Goal: Use online tool/utility

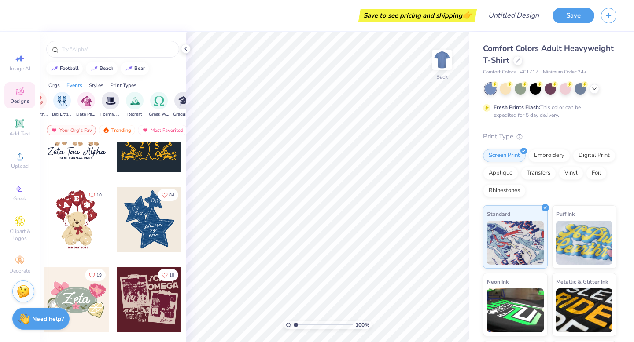
scroll to position [0, 235]
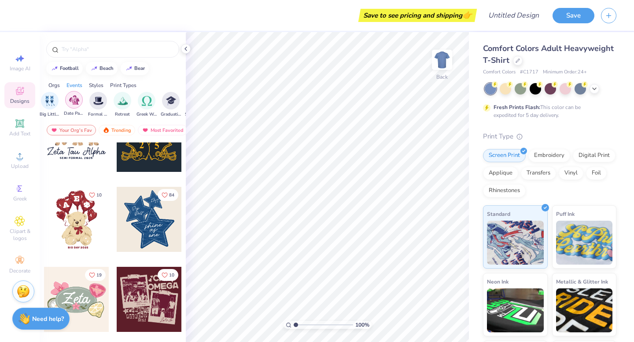
click at [74, 103] on img "filter for Date Parties & Socials" at bounding box center [74, 100] width 10 height 10
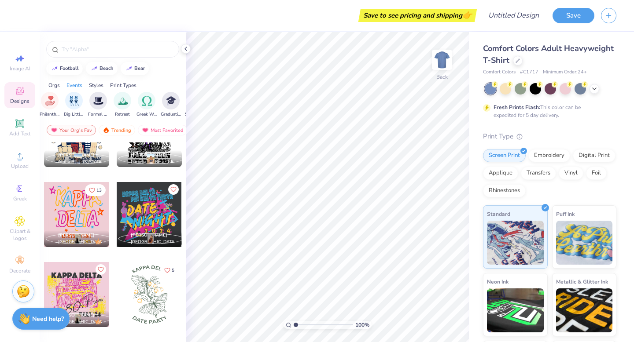
scroll to position [1748, 0]
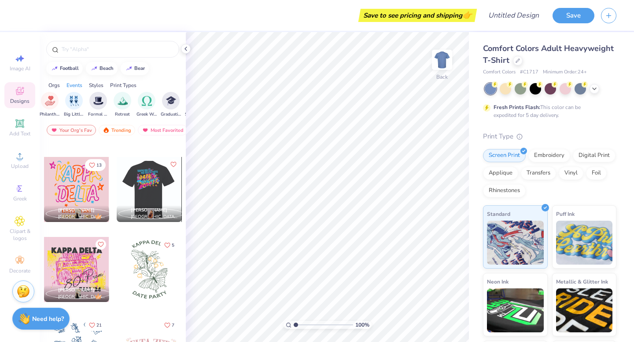
click at [154, 187] on div at bounding box center [148, 189] width 65 height 65
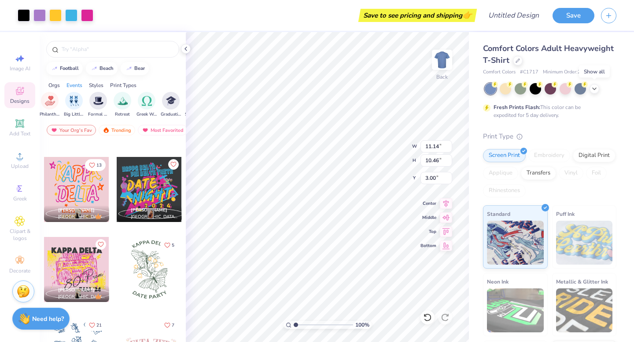
click at [594, 90] on icon at bounding box center [593, 88] width 7 height 7
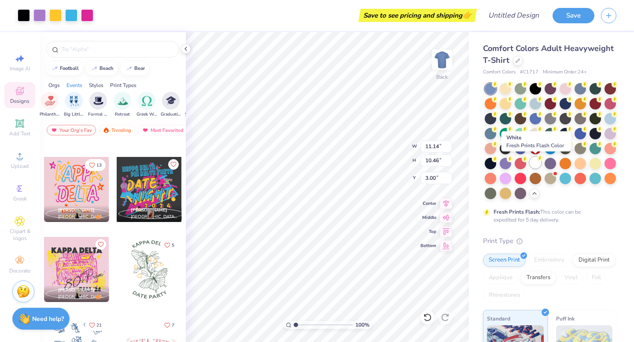
click at [533, 161] on div at bounding box center [534, 162] width 11 height 11
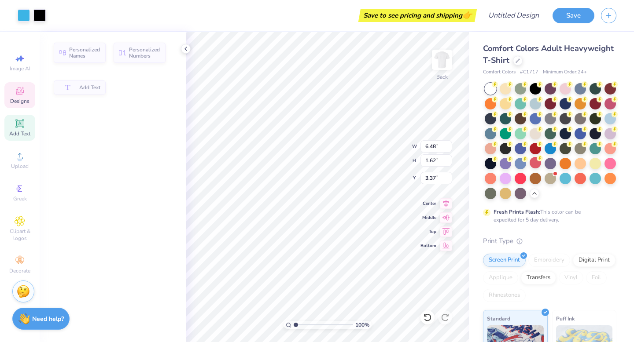
type input "6.48"
type input "1.62"
type input "3.37"
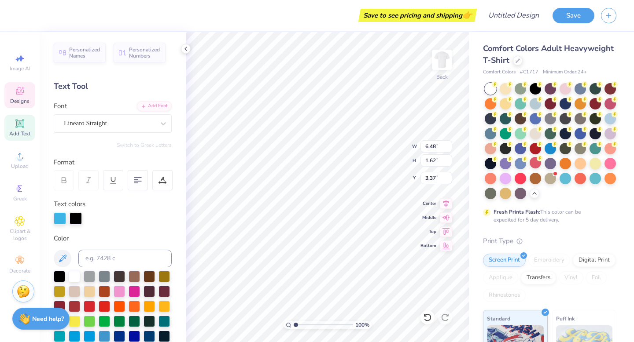
scroll to position [0, 0]
type textarea "Gamma Rho"
type input "8.25"
type input "1.76"
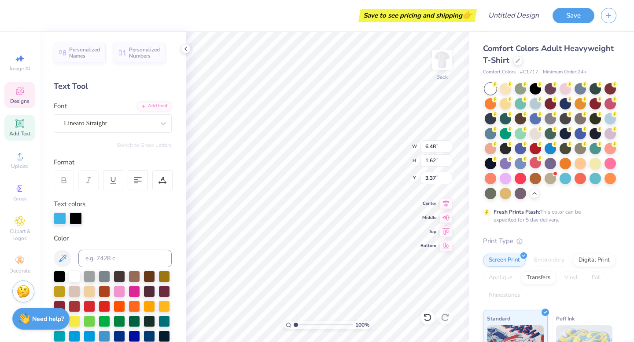
type input "4.21"
